Goal: Transaction & Acquisition: Purchase product/service

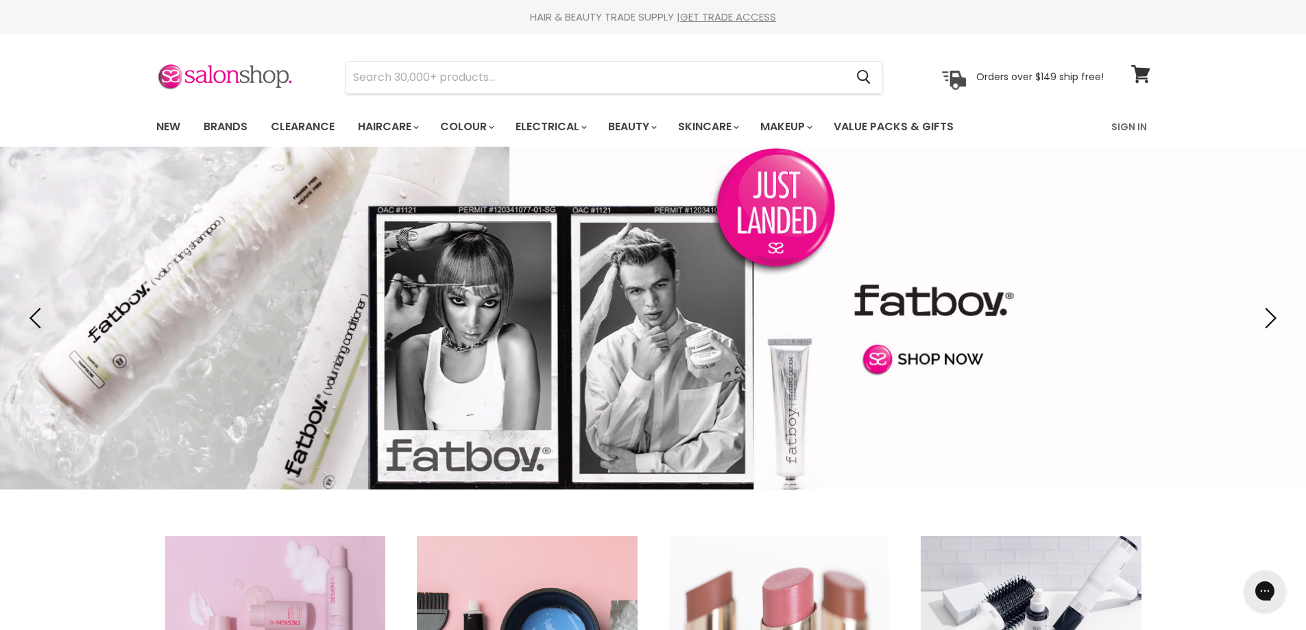
click at [774, 190] on link "Slide 2 of 3" at bounding box center [653, 318] width 1306 height 343
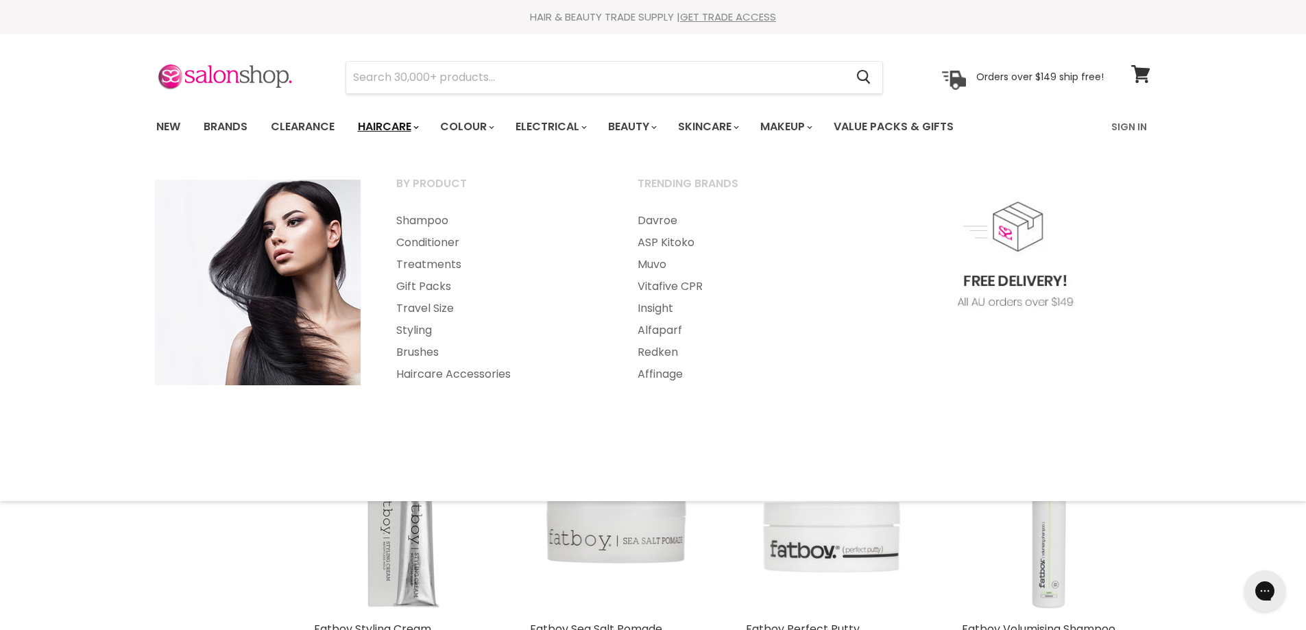
click at [389, 128] on link "Haircare" at bounding box center [388, 126] width 80 height 29
click at [436, 244] on link "Conditioner" at bounding box center [498, 243] width 239 height 22
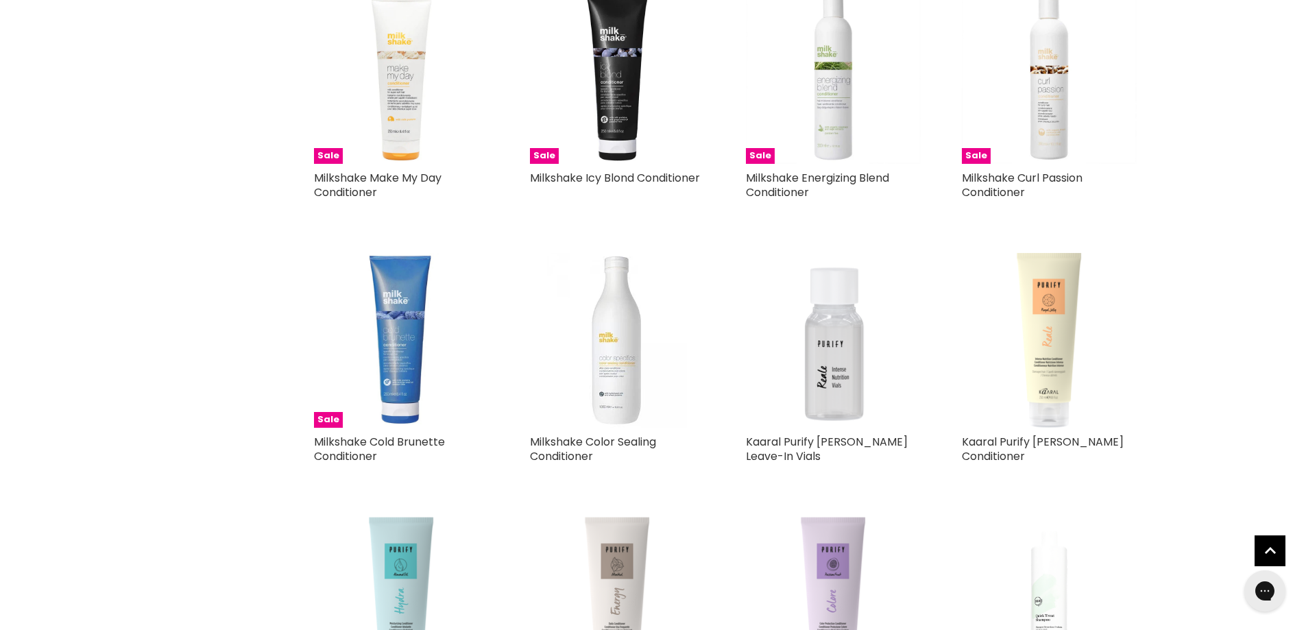
scroll to position [4045, 0]
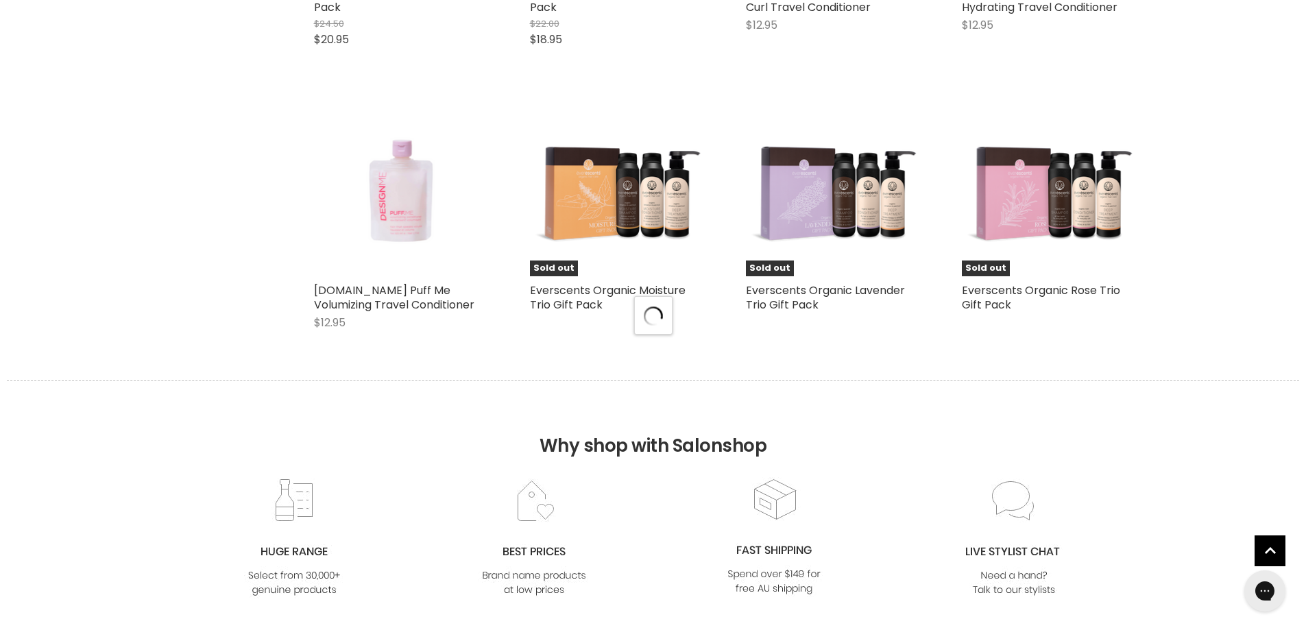
scroll to position [6857, 0]
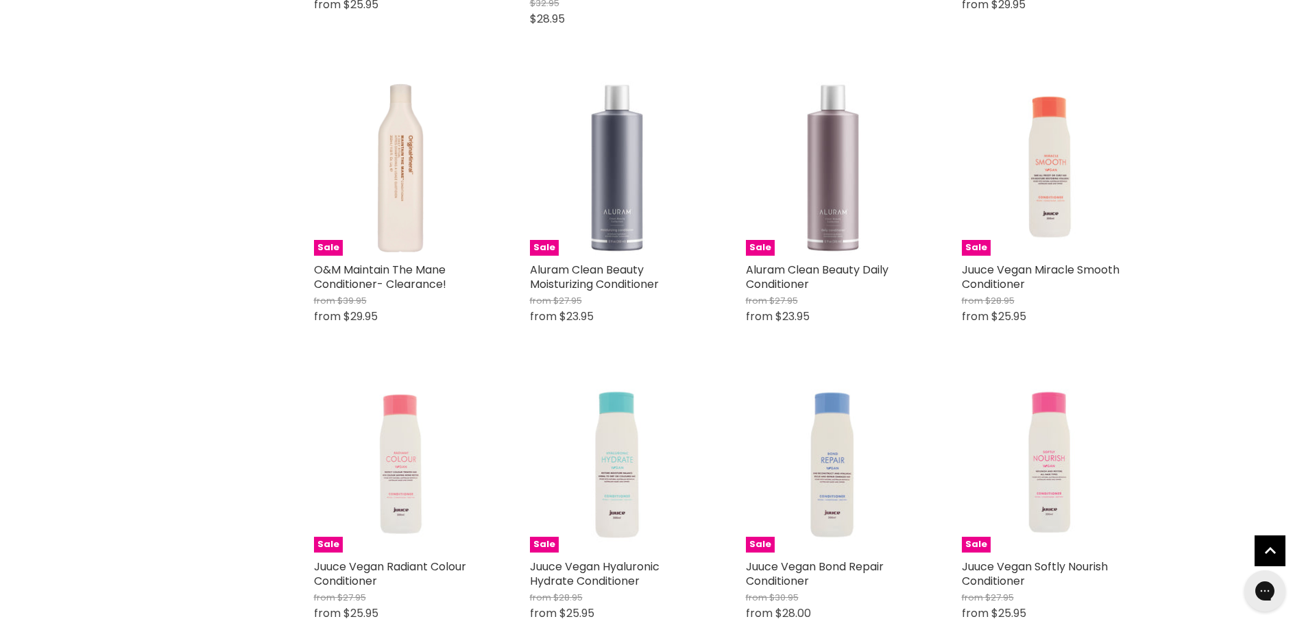
scroll to position [11383, 0]
